Goal: Transaction & Acquisition: Subscribe to service/newsletter

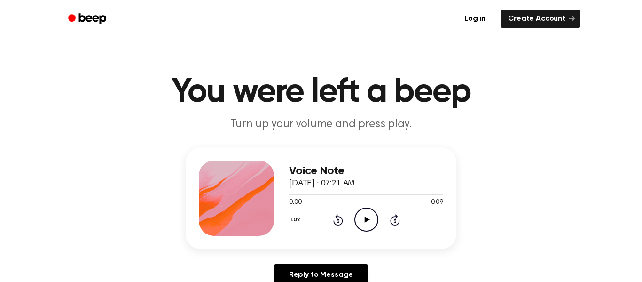
click at [360, 224] on icon "Play Audio" at bounding box center [367, 219] width 24 height 24
click at [367, 218] on icon at bounding box center [366, 219] width 5 height 6
click at [358, 223] on icon "Play Audio" at bounding box center [367, 219] width 24 height 24
click at [358, 225] on icon "Play Audio" at bounding box center [367, 219] width 24 height 24
click at [358, 232] on div "Voice Note October 2, 2025 · 07:17 AM 0:00 0:11 Your browser does not support t…" at bounding box center [366, 197] width 154 height 75
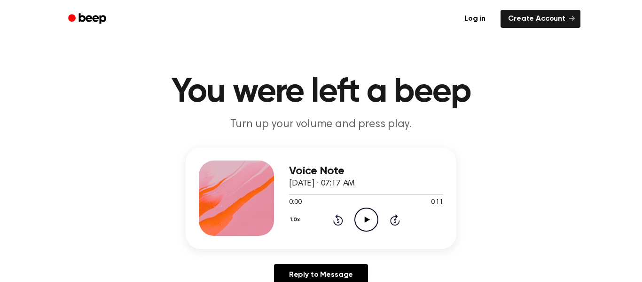
click at [363, 220] on icon "Play Audio" at bounding box center [367, 219] width 24 height 24
click at [361, 210] on icon "Play Audio" at bounding box center [367, 219] width 24 height 24
click at [372, 224] on icon "Play Audio" at bounding box center [367, 219] width 24 height 24
click at [355, 220] on icon "Play Audio" at bounding box center [367, 219] width 24 height 24
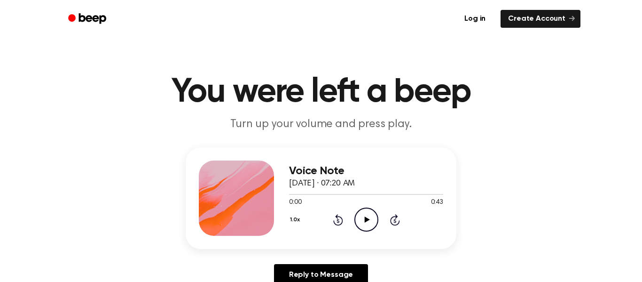
click at [362, 226] on icon "Play Audio" at bounding box center [367, 219] width 24 height 24
click at [390, 215] on icon "Skip 5 seconds" at bounding box center [395, 219] width 10 height 12
click at [394, 235] on div "Voice Note October 3, 2025 · 07:20 AM 0:28 0:43 Your browser does not support t…" at bounding box center [366, 197] width 154 height 75
click at [378, 215] on icon "Play Audio" at bounding box center [367, 219] width 24 height 24
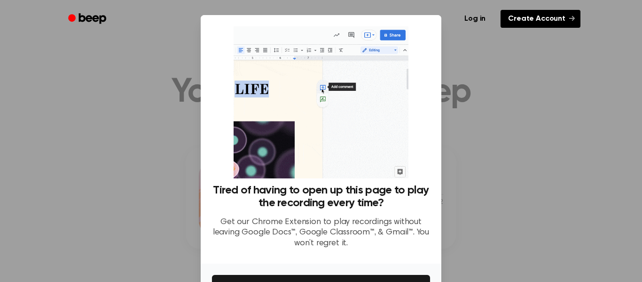
click at [546, 22] on link "Create Account" at bounding box center [541, 19] width 80 height 18
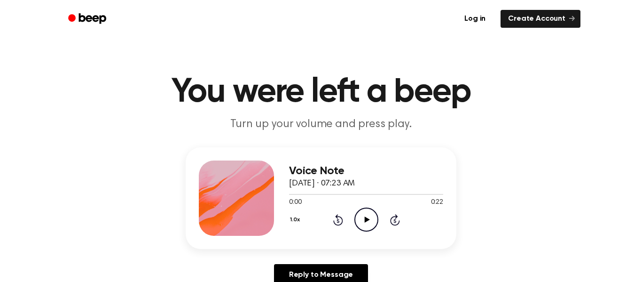
click at [364, 219] on icon at bounding box center [366, 219] width 5 height 6
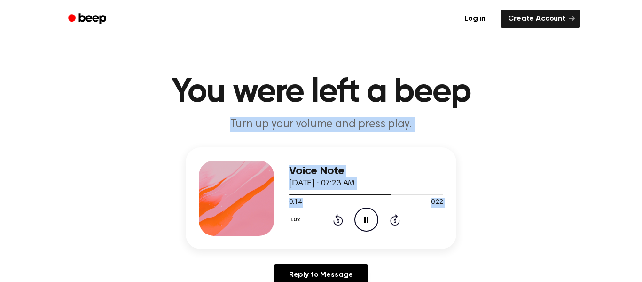
drag, startPoint x: 364, startPoint y: 219, endPoint x: 601, endPoint y: -40, distance: 350.8
click at [370, 223] on icon "Play Audio" at bounding box center [367, 219] width 24 height 24
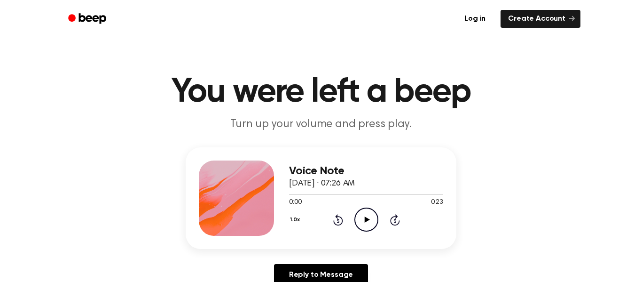
click at [366, 212] on icon "Play Audio" at bounding box center [367, 219] width 24 height 24
click at [363, 217] on icon "Play Audio" at bounding box center [367, 219] width 24 height 24
